Goal: Information Seeking & Learning: Learn about a topic

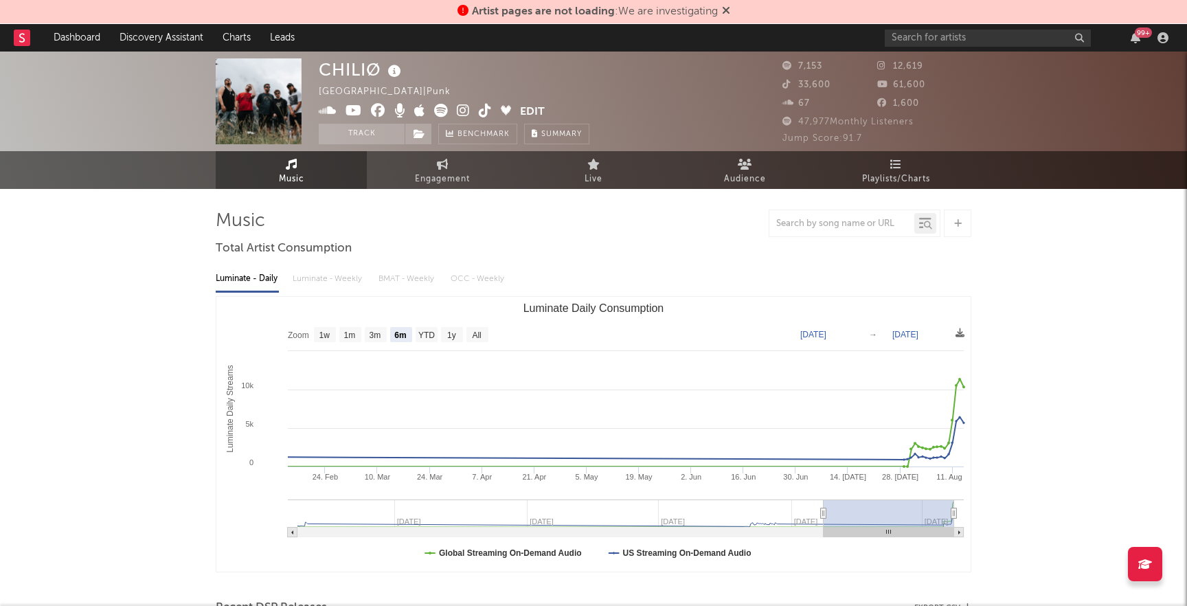
select select "6m"
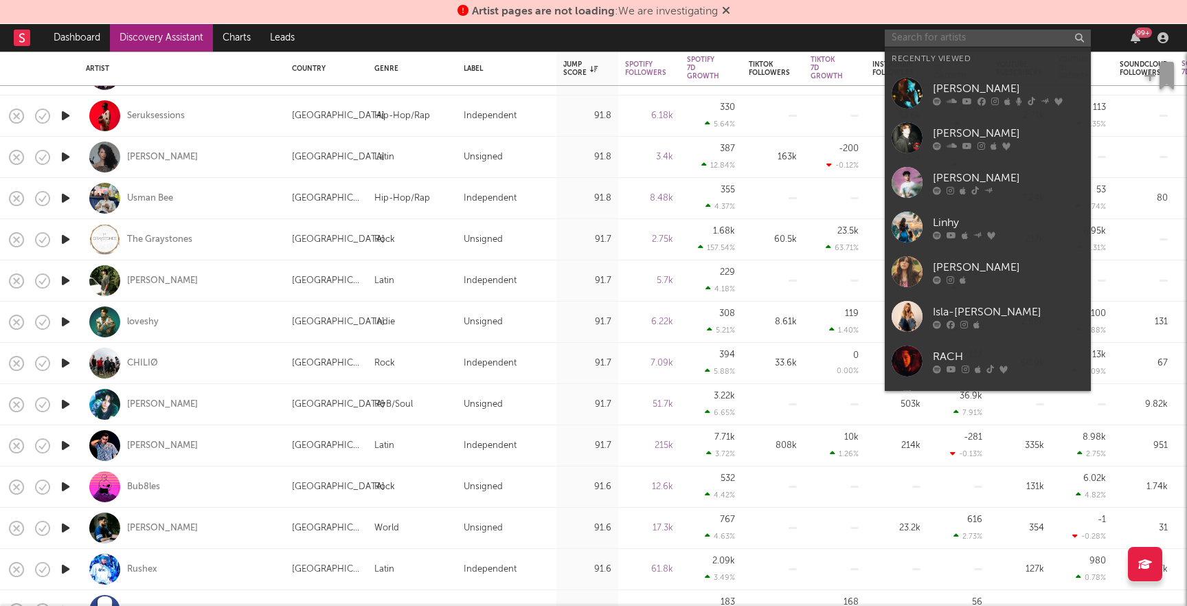
click at [931, 42] on input "text" at bounding box center [988, 38] width 206 height 17
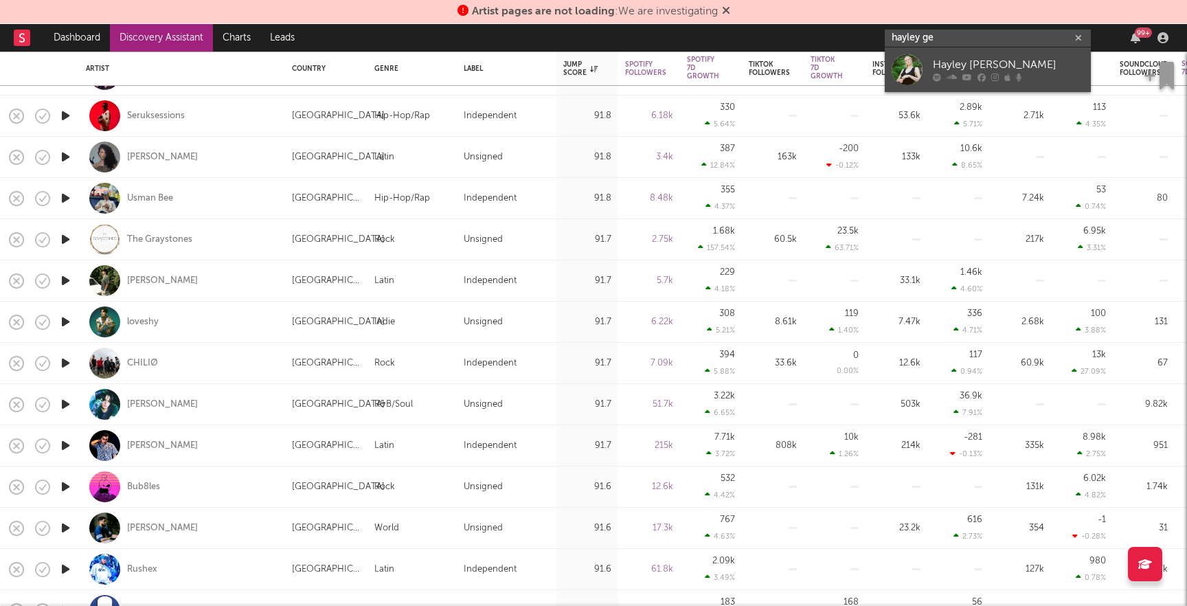
type input "hayley ge"
click at [966, 63] on div "Hayley [PERSON_NAME]" at bounding box center [1008, 65] width 151 height 16
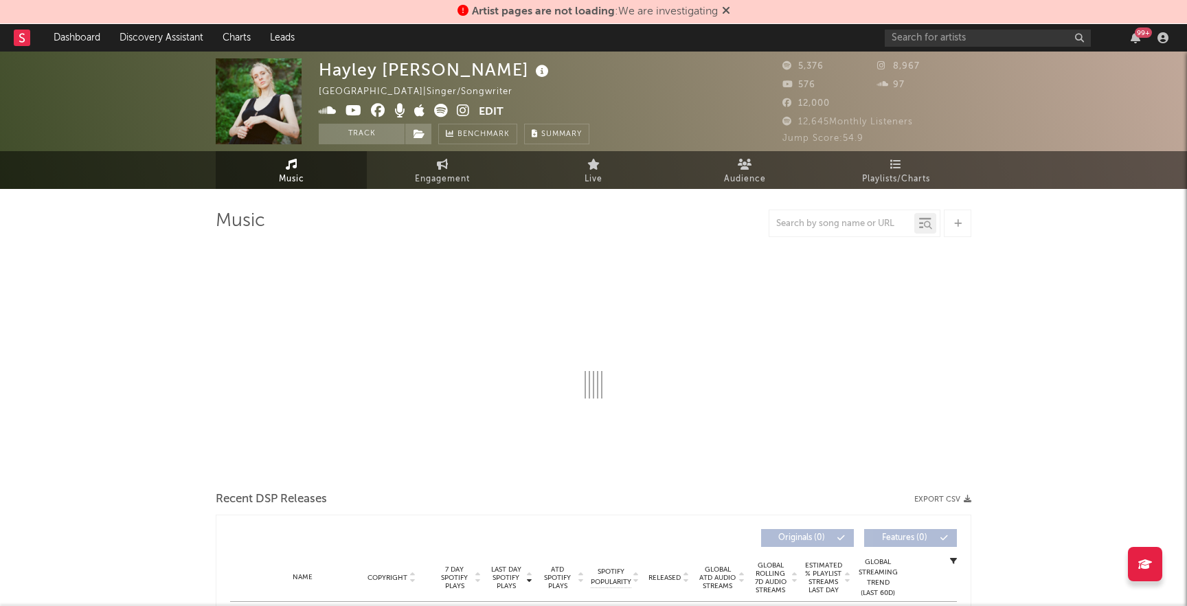
select select "6m"
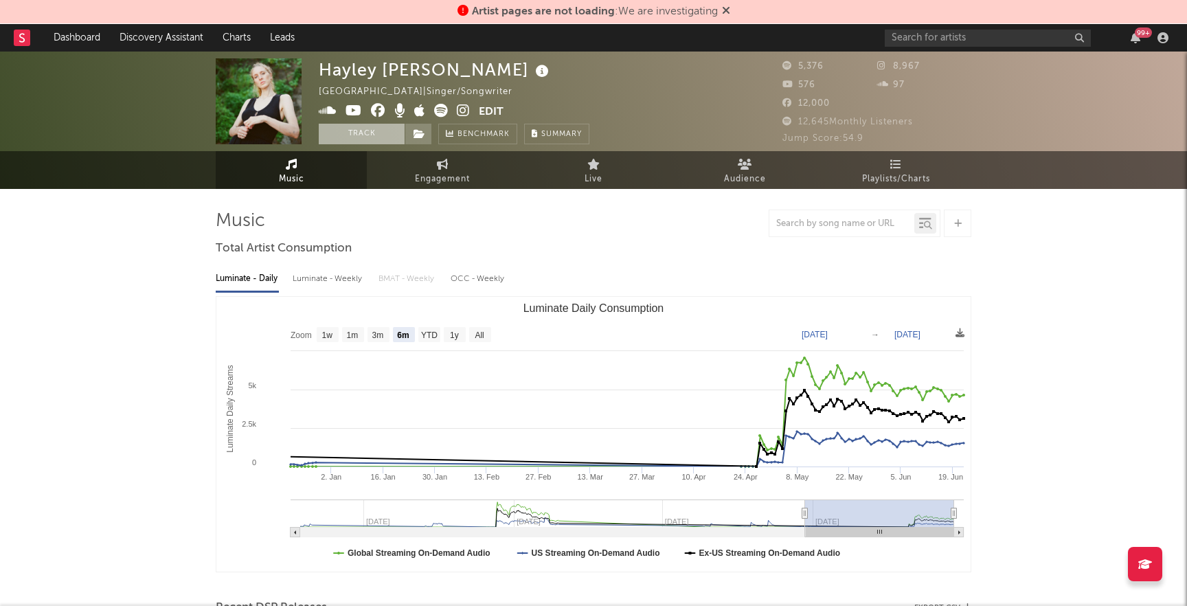
click at [367, 139] on button "Track" at bounding box center [362, 134] width 86 height 21
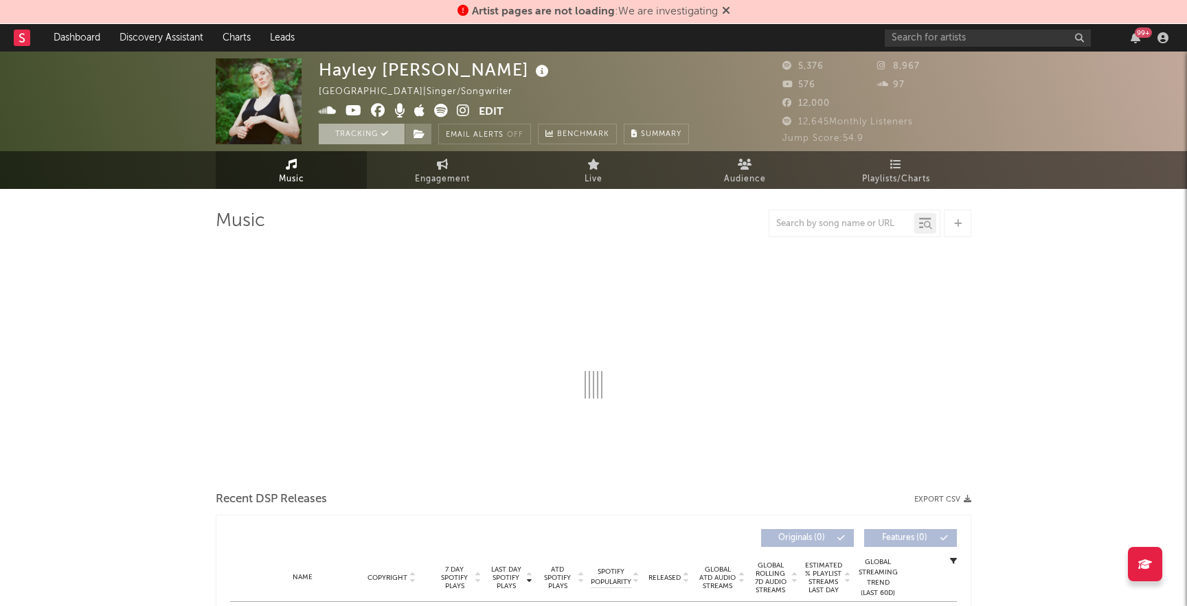
select select "6m"
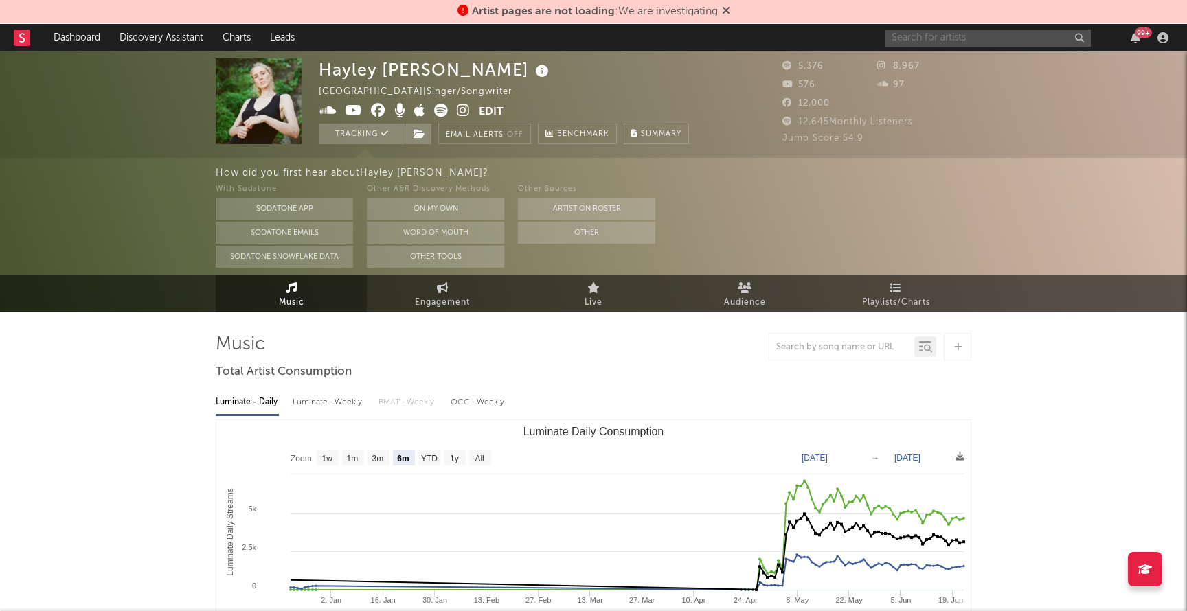
click at [921, 38] on input "text" at bounding box center [988, 38] width 206 height 17
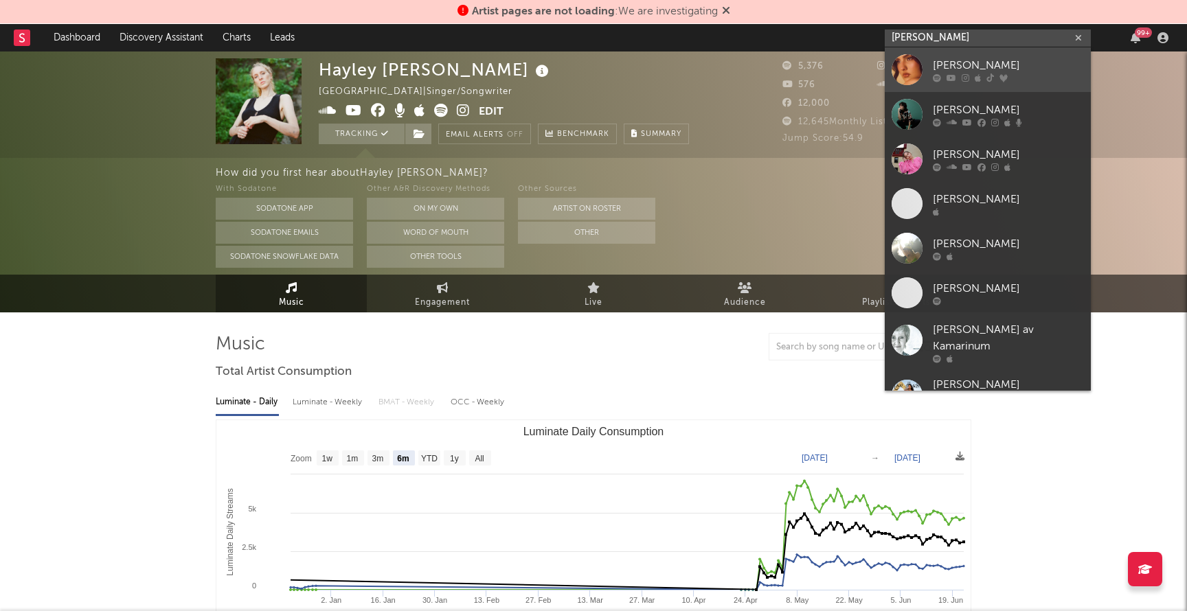
type input "[PERSON_NAME]"
click at [956, 67] on div "[PERSON_NAME]" at bounding box center [1008, 65] width 151 height 16
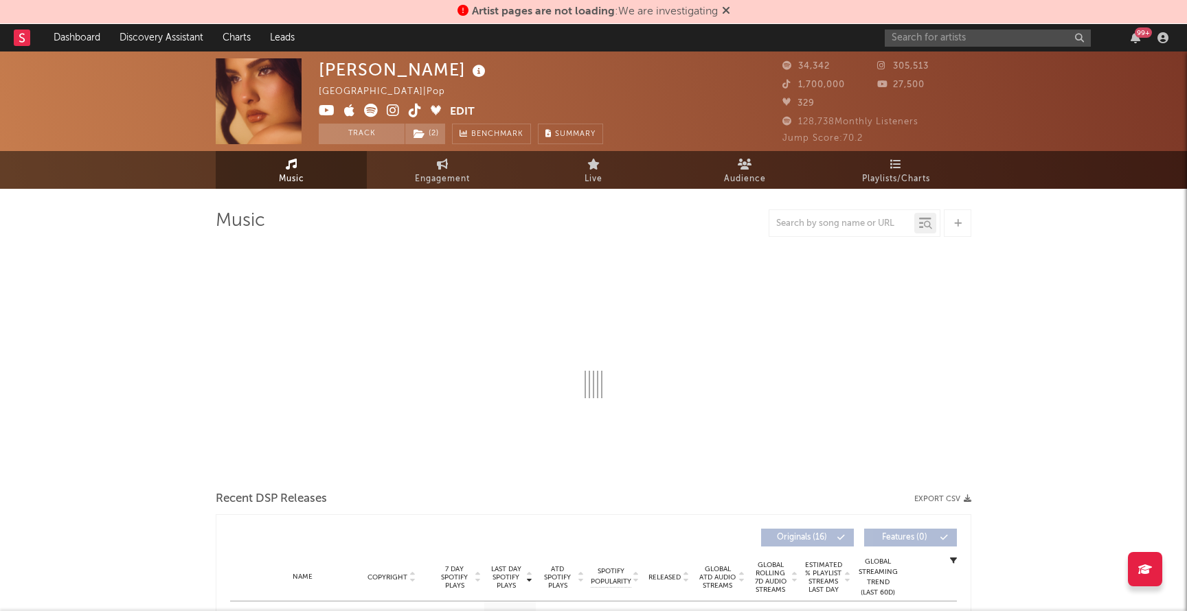
select select "6m"
